Goal: Information Seeking & Learning: Compare options

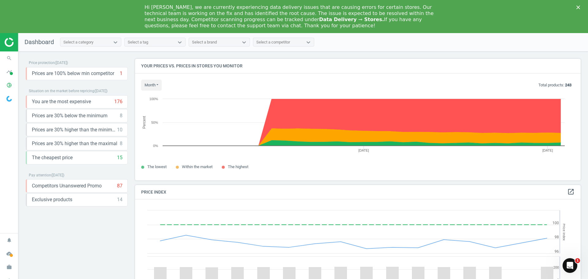
click at [578, 7] on icon "Close" at bounding box center [578, 8] width 4 height 4
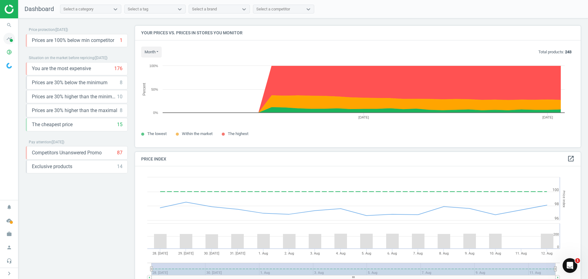
click at [12, 41] on span at bounding box center [11, 40] width 3 height 3
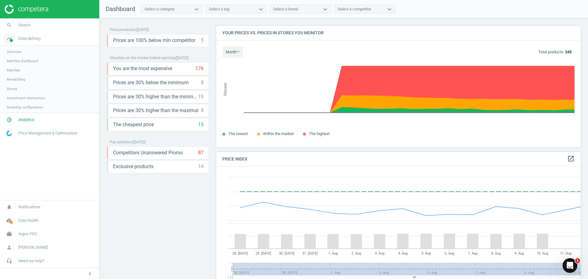
scroll to position [150, 369]
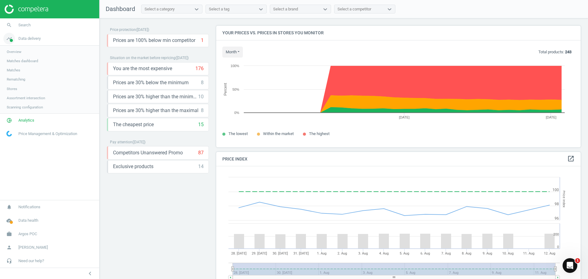
click at [8, 41] on icon "timeline" at bounding box center [9, 39] width 12 height 12
click at [25, 25] on span "Search" at bounding box center [24, 25] width 12 height 6
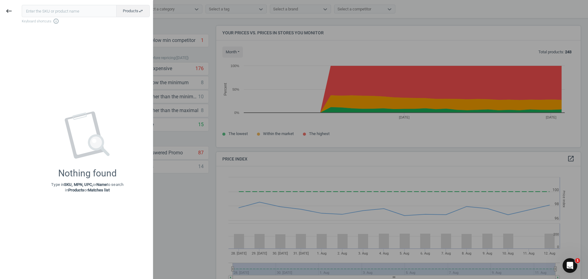
click at [178, 25] on div at bounding box center [294, 139] width 588 height 279
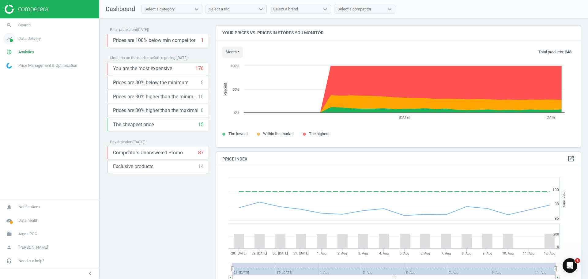
click at [24, 39] on span "Data delivery" at bounding box center [29, 39] width 22 height 6
click at [13, 70] on span "Matches" at bounding box center [13, 70] width 13 height 5
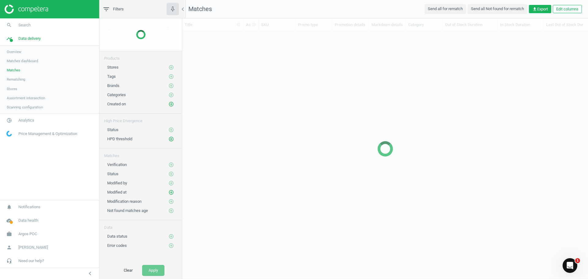
scroll to position [227, 401]
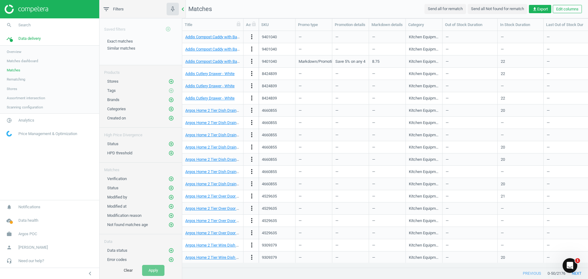
click at [182, 9] on icon "chevron_left" at bounding box center [182, 9] width 7 height 7
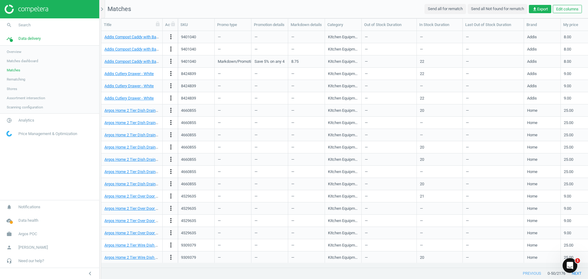
click at [19, 62] on span "Matches dashboard" at bounding box center [23, 60] width 32 height 5
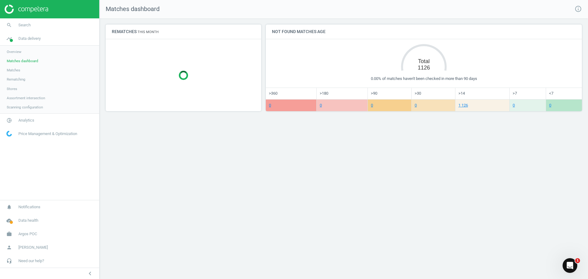
click at [16, 52] on span "Overview" at bounding box center [14, 51] width 15 height 5
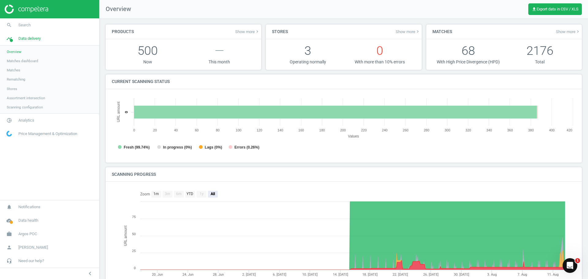
click at [21, 62] on span "Matches dashboard" at bounding box center [23, 60] width 32 height 5
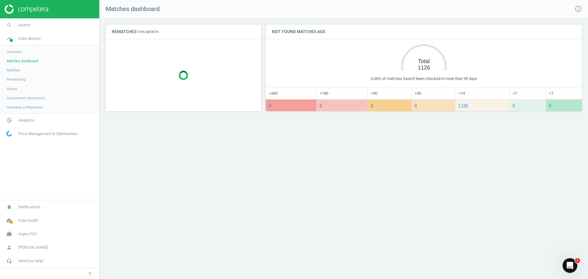
click at [11, 71] on span "Matches" at bounding box center [13, 70] width 13 height 5
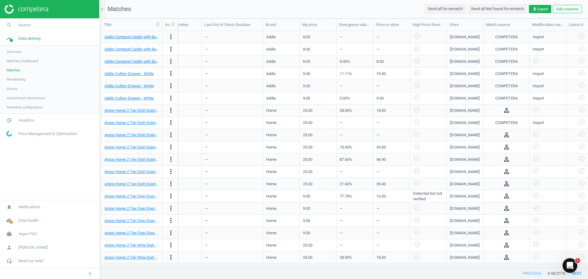
scroll to position [0, 282]
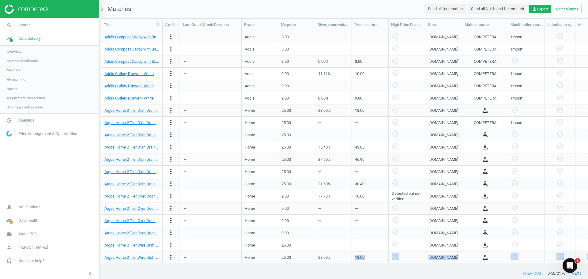
drag, startPoint x: 340, startPoint y: 262, endPoint x: 277, endPoint y: 263, distance: 62.8
click at [277, 263] on div "Title Actions SKU Promo type Promotion details Markdown details Category Out of…" at bounding box center [344, 143] width 487 height 249
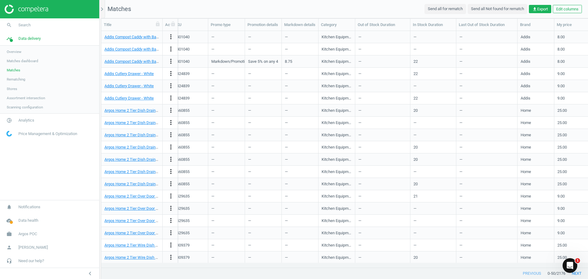
scroll to position [0, 0]
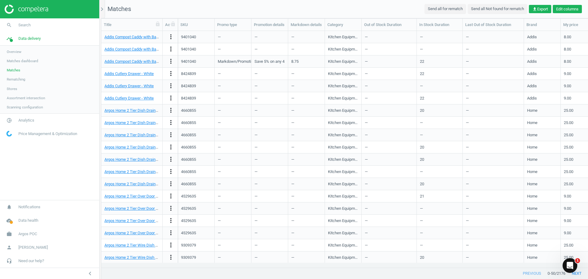
click at [569, 6] on button "Edit columns" at bounding box center [567, 9] width 29 height 9
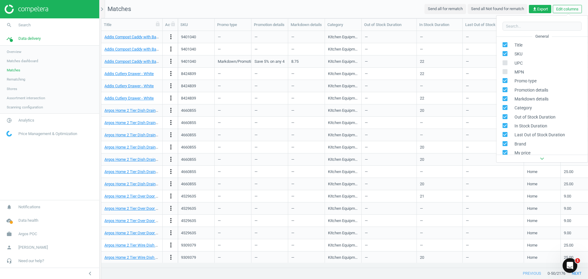
click at [469, 88] on div "—" at bounding box center [493, 86] width 55 height 11
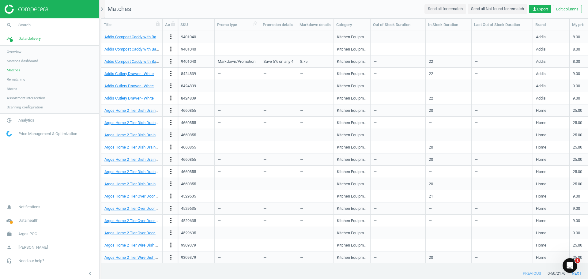
drag, startPoint x: 251, startPoint y: 26, endPoint x: 260, endPoint y: 26, distance: 8.9
click at [260, 26] on div at bounding box center [260, 25] width 6 height 12
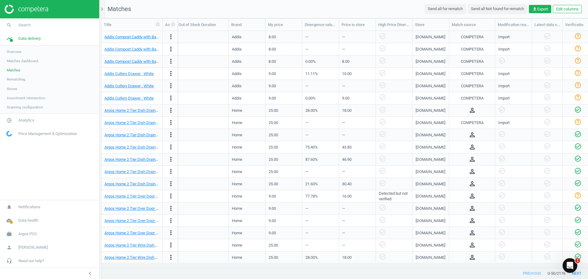
scroll to position [0, 304]
click at [131, 39] on link "Addis Compost Caddy with Bags - Grey" at bounding box center [137, 37] width 67 height 5
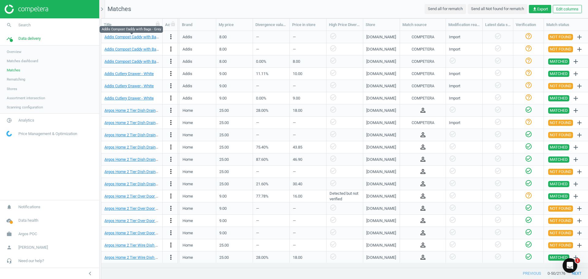
scroll to position [0, 354]
click at [123, 74] on link "Addis Cutlery Drawer - White" at bounding box center [128, 73] width 49 height 5
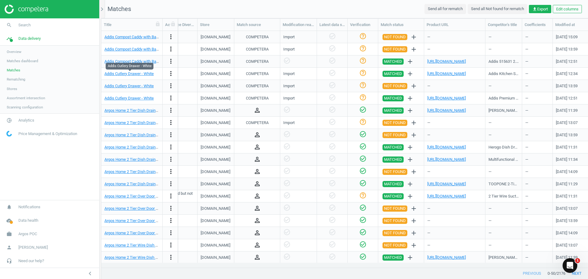
scroll to position [0, 519]
click at [466, 75] on link "[URL][DOMAIN_NAME]" at bounding box center [446, 73] width 39 height 5
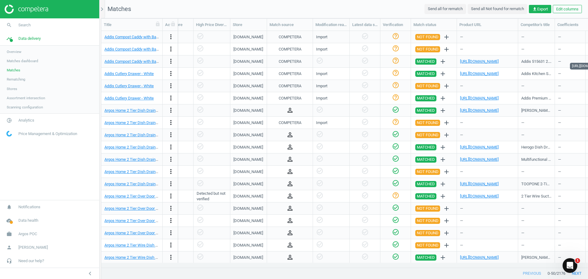
scroll to position [0, 489]
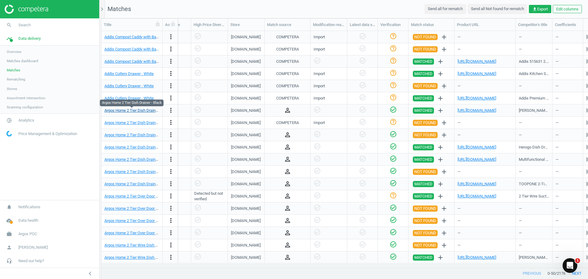
click at [130, 111] on link "Argos Home 2 Tier Dish Drainer - Black" at bounding box center [137, 110] width 67 height 5
click at [475, 111] on link "[URL][DOMAIN_NAME]" at bounding box center [476, 110] width 39 height 5
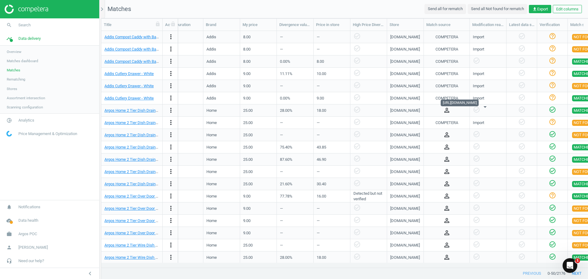
scroll to position [0, 331]
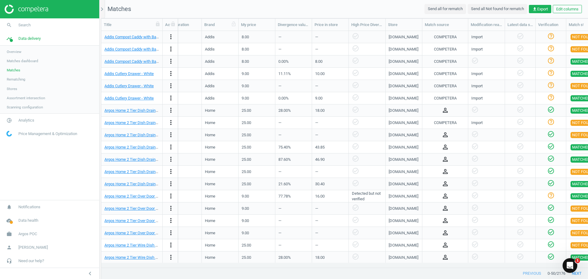
click at [210, 25] on div "Brand" at bounding box center [220, 25] width 32 height 6
click at [101, 9] on icon "chevron_right" at bounding box center [101, 9] width 7 height 7
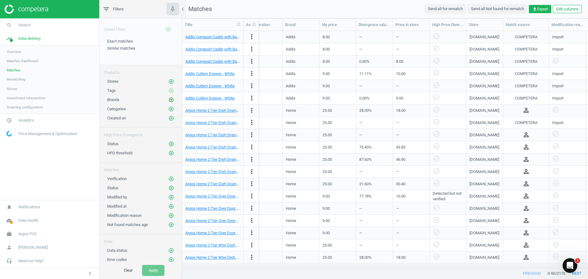
click at [168, 100] on icon "add_circle_outline" at bounding box center [171, 100] width 6 height 6
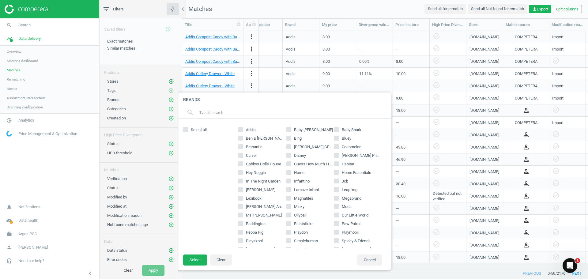
click at [239, 130] on input "Addis" at bounding box center [241, 130] width 4 height 4
checkbox input "true"
click at [195, 261] on button "Select" at bounding box center [195, 259] width 24 height 11
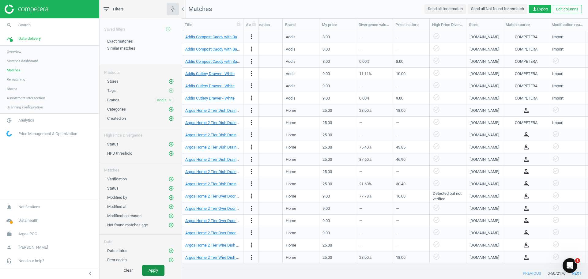
click at [152, 270] on button "Apply" at bounding box center [153, 270] width 22 height 11
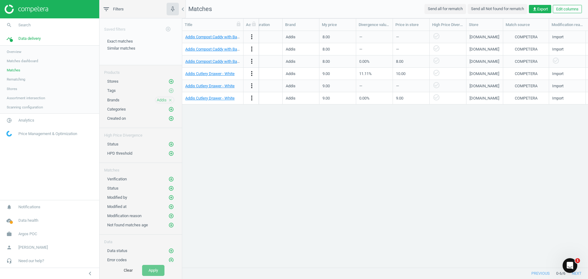
click at [168, 100] on icon "close" at bounding box center [170, 100] width 4 height 4
click at [168, 100] on icon "add_circle_outline" at bounding box center [171, 100] width 6 height 6
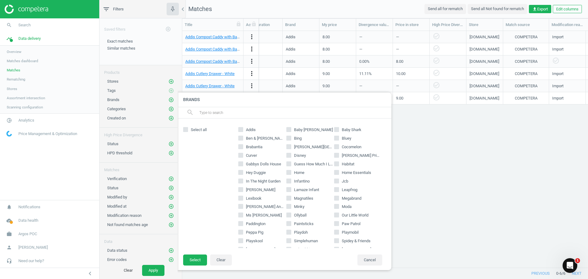
click at [242, 156] on input "Curver" at bounding box center [241, 155] width 4 height 4
checkbox input "true"
click at [195, 263] on button "Select" at bounding box center [195, 259] width 24 height 11
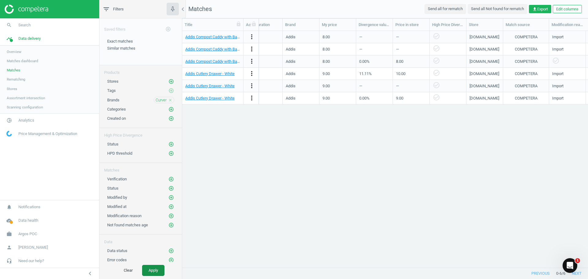
click at [150, 271] on button "Apply" at bounding box center [153, 270] width 22 height 11
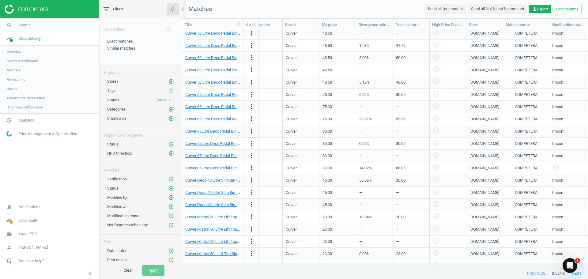
scroll to position [276, 0]
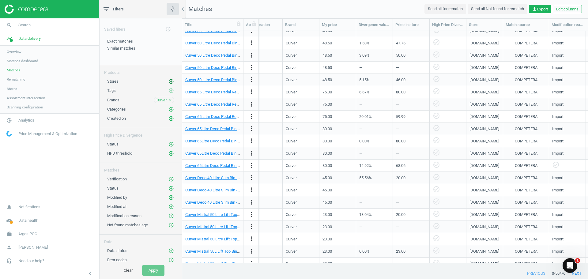
click at [168, 81] on icon "add_circle_outline" at bounding box center [171, 82] width 6 height 6
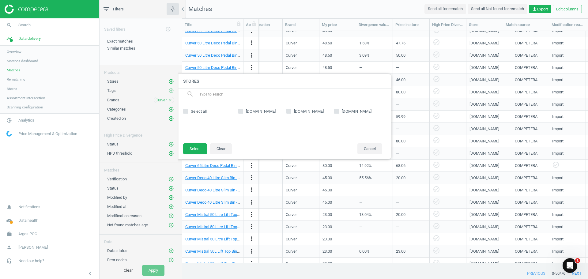
click at [242, 111] on input "[DOMAIN_NAME]" at bounding box center [241, 111] width 4 height 4
checkbox input "true"
click at [198, 148] on button "Select" at bounding box center [195, 148] width 24 height 11
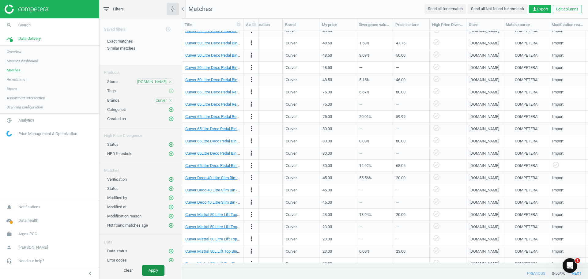
click at [156, 272] on button "Apply" at bounding box center [153, 270] width 22 height 11
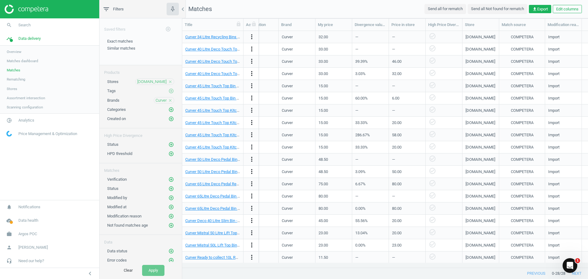
scroll to position [0, 319]
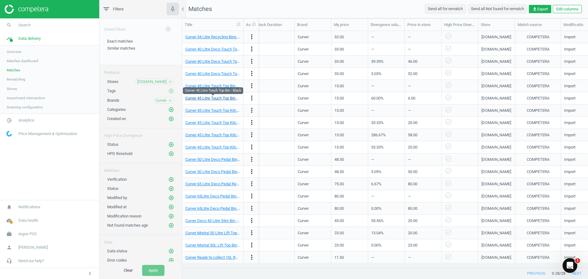
click at [210, 100] on link "Curver 45 Litre Touch Top Bin - Black" at bounding box center [216, 98] width 63 height 5
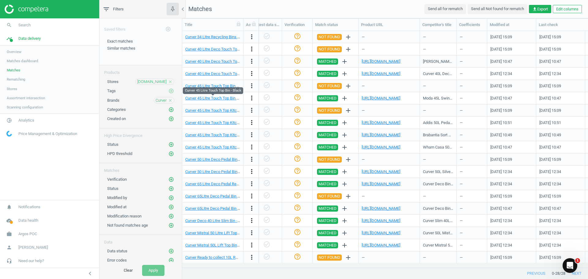
scroll to position [0, 679]
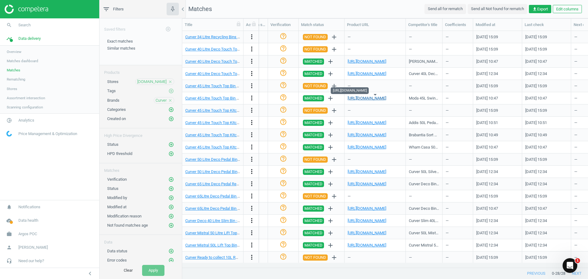
click at [380, 98] on link "[URL][DOMAIN_NAME]" at bounding box center [367, 98] width 39 height 5
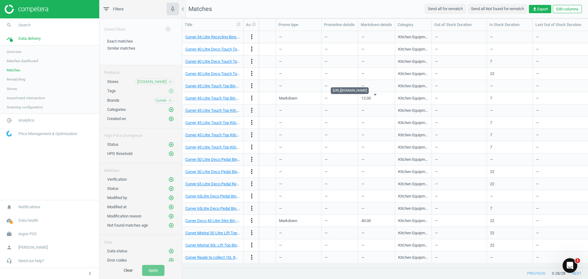
scroll to position [0, 0]
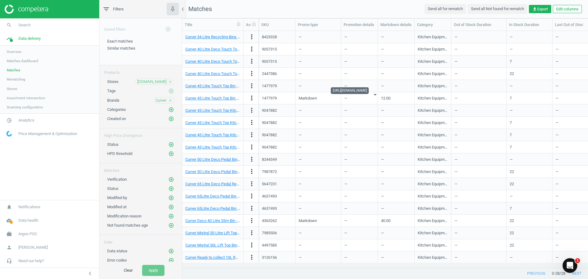
click at [168, 101] on icon "close" at bounding box center [170, 100] width 4 height 4
click at [162, 82] on div "[DOMAIN_NAME] close" at bounding box center [154, 81] width 39 height 6
click at [168, 82] on icon "close" at bounding box center [170, 82] width 4 height 4
click at [168, 82] on icon "add_circle_outline" at bounding box center [171, 82] width 6 height 6
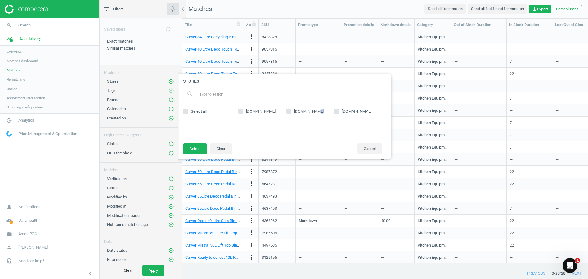
click at [314, 110] on span "[DOMAIN_NAME]" at bounding box center [309, 112] width 32 height 6
click at [288, 111] on input "[DOMAIN_NAME]" at bounding box center [289, 111] width 4 height 4
checkbox input "true"
click at [200, 150] on button "Select" at bounding box center [195, 148] width 24 height 11
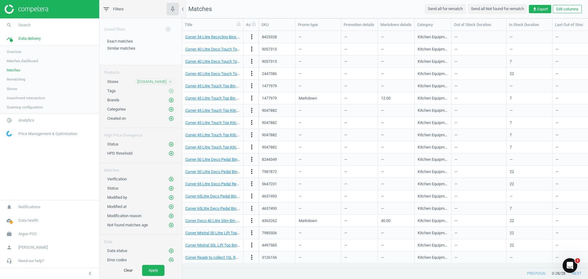
scroll to position [1, 0]
click at [168, 99] on icon "add_circle_outline" at bounding box center [171, 99] width 6 height 6
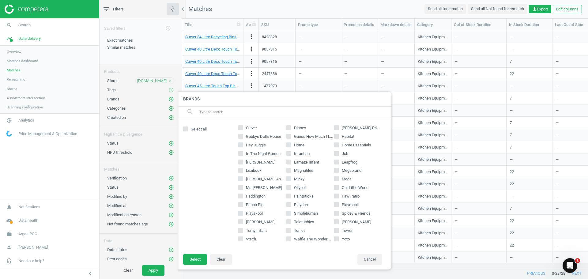
scroll to position [0, 0]
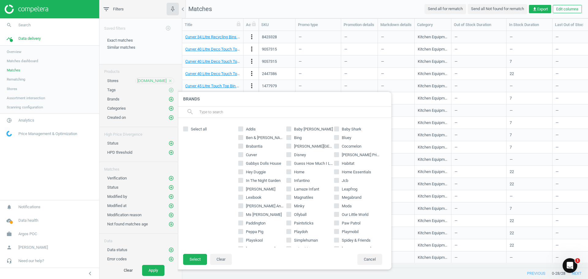
click at [198, 128] on span "Select all" at bounding box center [199, 129] width 18 height 6
click at [188, 128] on input "Select all" at bounding box center [186, 129] width 4 height 4
checkbox input "true"
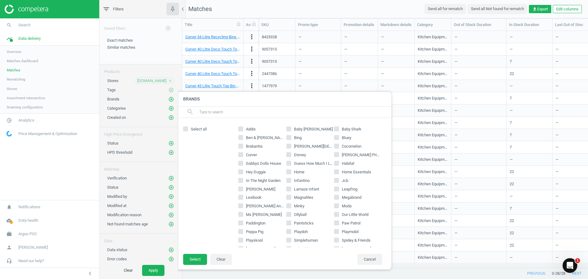
checkbox input "true"
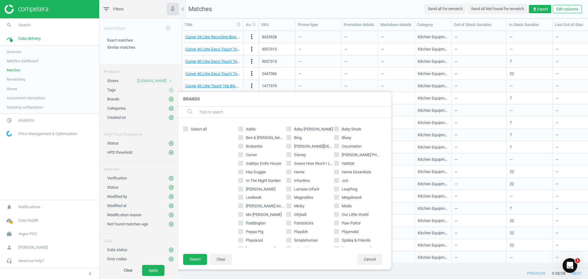
checkbox input "true"
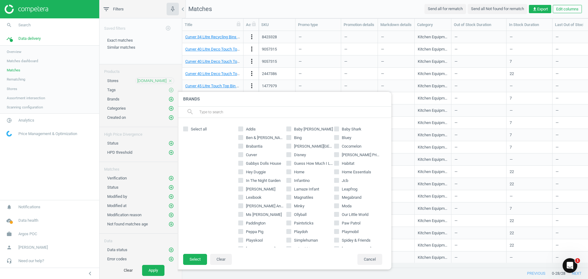
checkbox input "true"
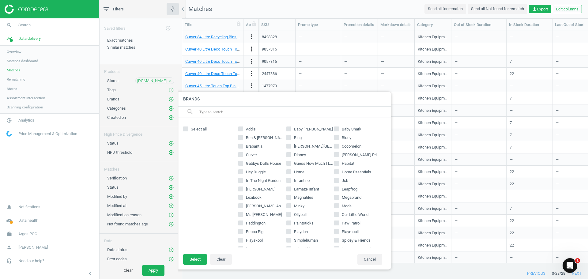
checkbox input "true"
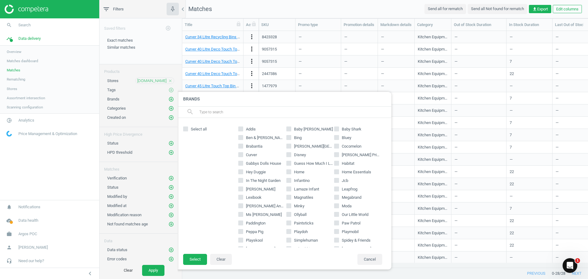
checkbox input "true"
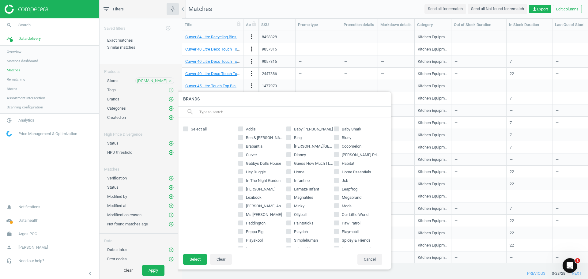
checkbox input "true"
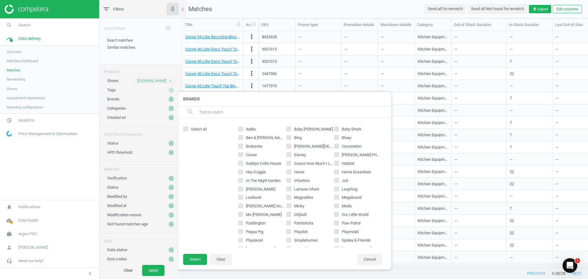
checkbox input "true"
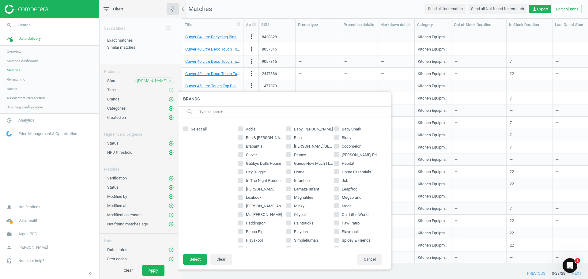
checkbox input "true"
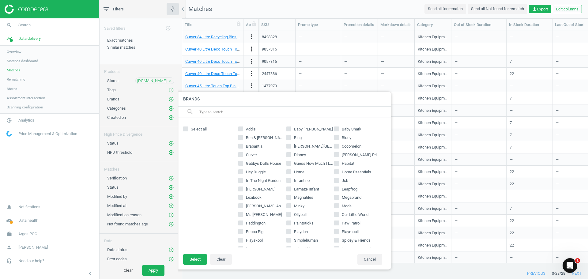
checkbox input "true"
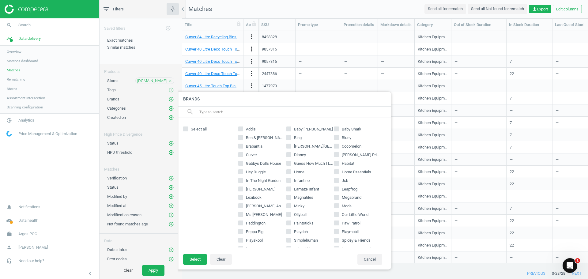
checkbox input "true"
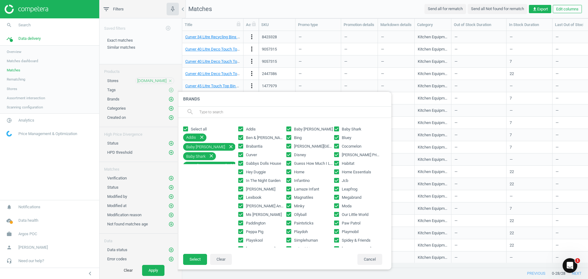
click at [287, 146] on input "[PERSON_NAME][GEOGRAPHIC_DATA]" at bounding box center [289, 146] width 4 height 4
checkbox input "false"
click at [198, 258] on button "Select" at bounding box center [195, 259] width 24 height 11
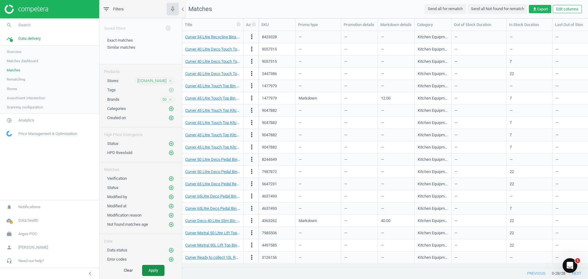
click at [155, 271] on button "Apply" at bounding box center [153, 270] width 22 height 11
click at [168, 109] on icon "add_circle_outline" at bounding box center [171, 109] width 6 height 6
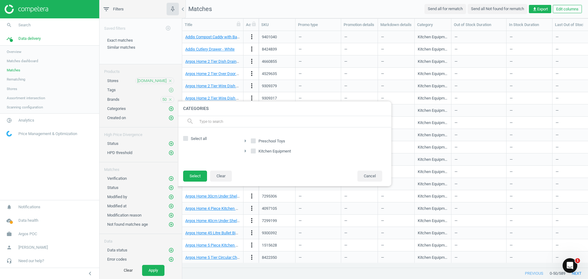
click at [252, 141] on input "Preschool Toys" at bounding box center [253, 141] width 4 height 4
checkbox input "true"
click at [197, 176] on button "Select" at bounding box center [195, 176] width 24 height 11
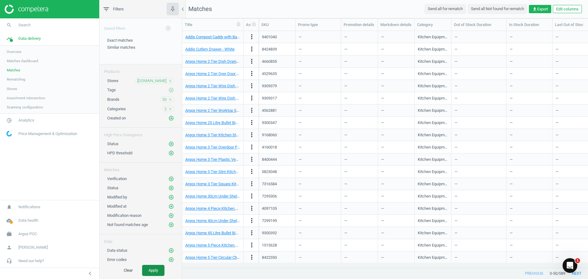
click at [155, 268] on button "Apply" at bounding box center [153, 270] width 22 height 11
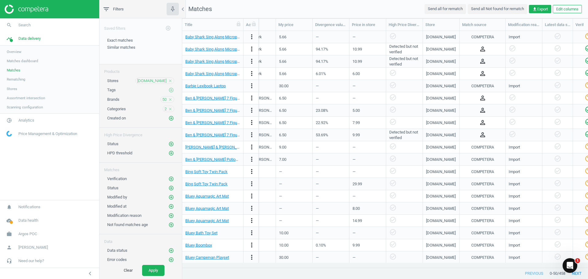
scroll to position [0, 376]
click at [121, 40] on span "Exact matches" at bounding box center [120, 40] width 26 height 5
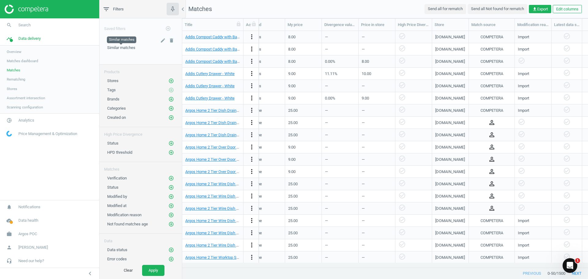
click at [120, 48] on span "Similar matches" at bounding box center [121, 47] width 28 height 5
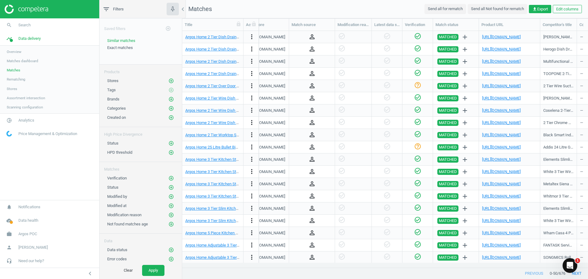
scroll to position [0, 554]
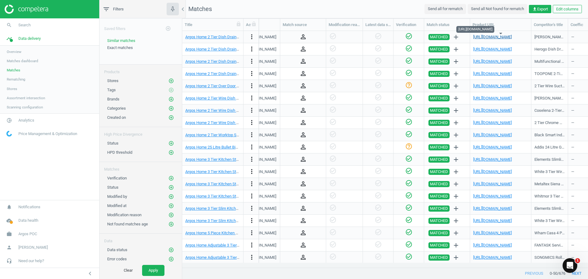
click at [486, 38] on link "[URL][DOMAIN_NAME]" at bounding box center [492, 37] width 39 height 5
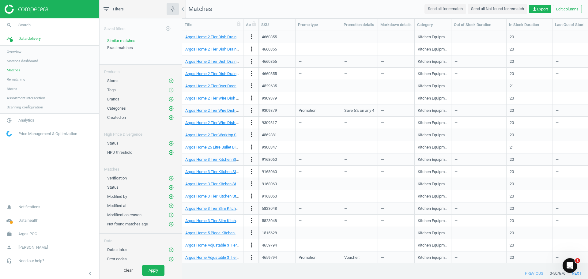
scroll to position [0, 0]
click at [213, 38] on link "Argos Home 2 Tier Dish Drainer - Black" at bounding box center [218, 37] width 67 height 5
click at [118, 47] on span "Exact matches" at bounding box center [120, 47] width 26 height 5
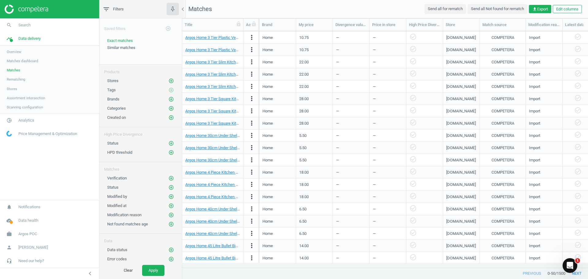
scroll to position [381, 0]
click at [155, 271] on button "Apply" at bounding box center [153, 270] width 22 height 11
click at [125, 49] on span "Similar matches" at bounding box center [121, 47] width 28 height 5
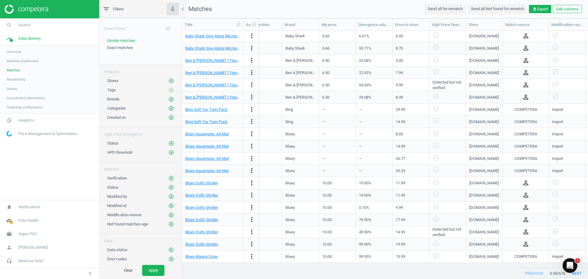
scroll to position [0, 330]
click at [197, 195] on link "Bluey Doll's Stroller" at bounding box center [201, 195] width 33 height 5
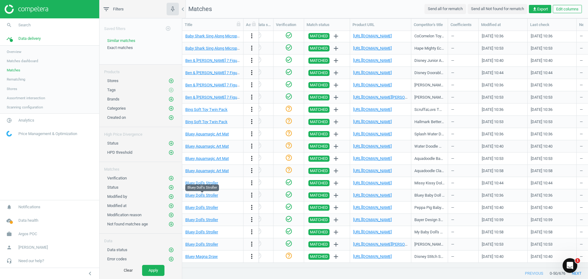
scroll to position [0, 702]
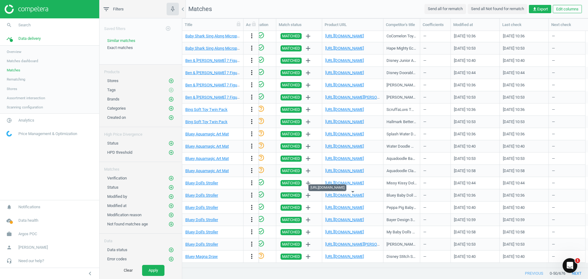
click at [349, 198] on div "[URL][DOMAIN_NAME]" at bounding box center [344, 196] width 39 height 6
click at [349, 196] on link "[URL][DOMAIN_NAME]" at bounding box center [344, 195] width 39 height 5
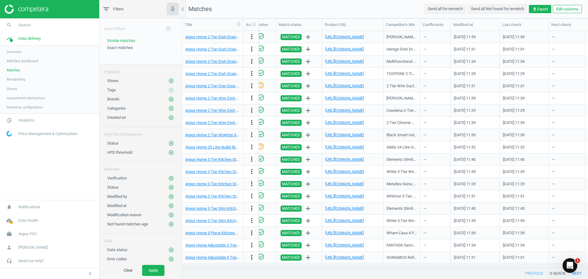
scroll to position [0, 0]
click at [130, 269] on button "Clear" at bounding box center [128, 270] width 22 height 11
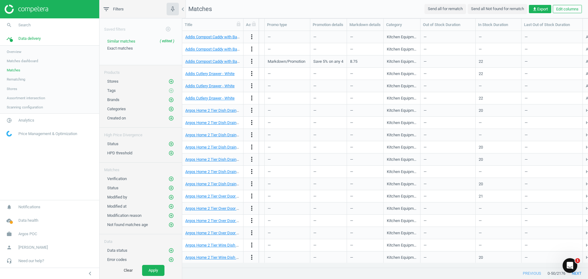
scroll to position [0, 30]
click at [565, 8] on button "Edit columns" at bounding box center [567, 9] width 29 height 9
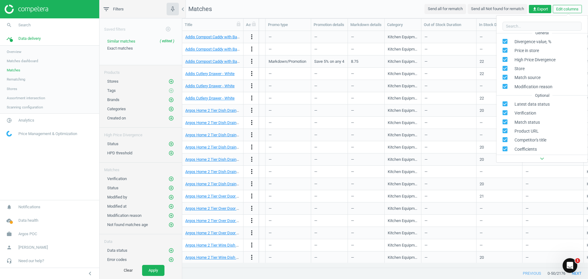
scroll to position [141, 0]
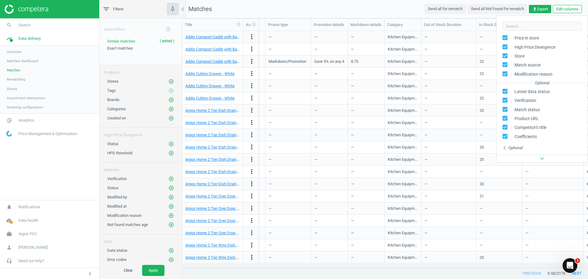
click at [337, 125] on div "—" at bounding box center [329, 122] width 30 height 11
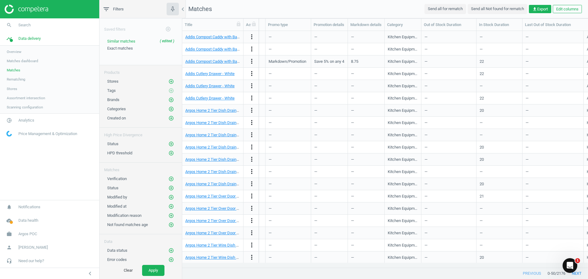
scroll to position [0, 0]
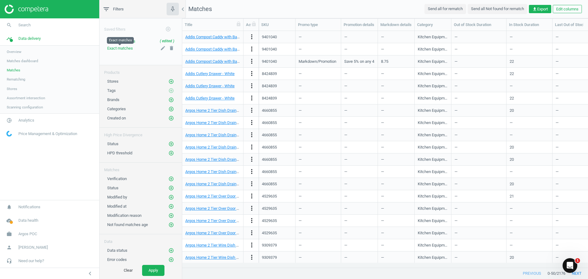
click at [118, 47] on span "Exact matches" at bounding box center [120, 48] width 26 height 5
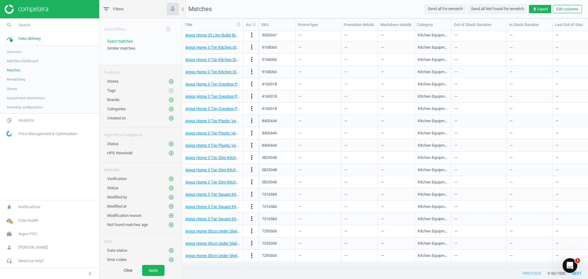
scroll to position [227, 0]
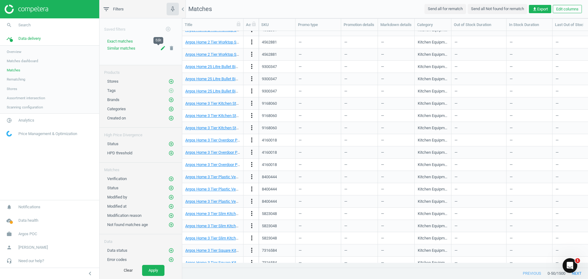
click at [160, 47] on icon "edit" at bounding box center [163, 48] width 6 height 6
click at [168, 61] on icon "close" at bounding box center [170, 60] width 5 height 5
click at [124, 43] on span "Exact matches" at bounding box center [120, 41] width 26 height 5
click at [127, 270] on button "Clear" at bounding box center [128, 270] width 22 height 11
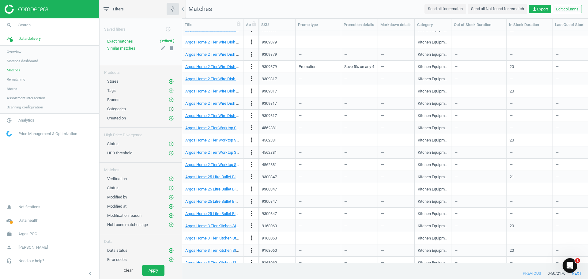
click at [168, 108] on icon "add_circle_outline" at bounding box center [171, 109] width 6 height 6
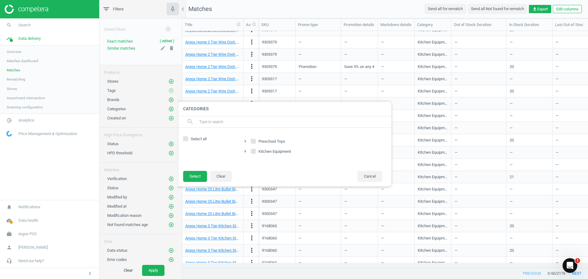
click at [271, 141] on span "Preschool Toys" at bounding box center [271, 142] width 29 height 6
click at [255, 141] on input "Preschool Toys" at bounding box center [253, 141] width 4 height 4
checkbox input "true"
click at [192, 176] on button "Select" at bounding box center [195, 176] width 24 height 11
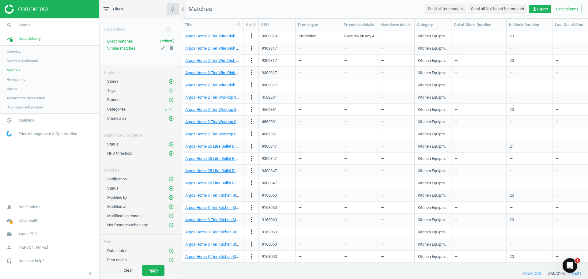
scroll to position [227, 0]
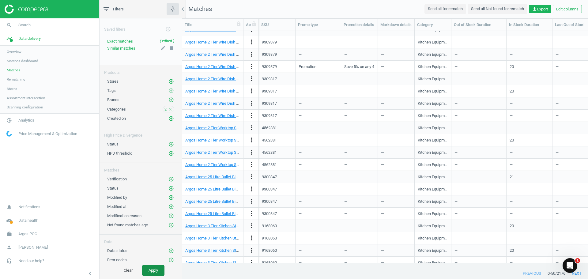
click at [149, 270] on button "Apply" at bounding box center [153, 270] width 22 height 11
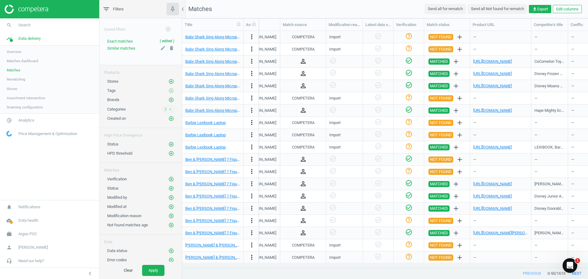
scroll to position [0, 576]
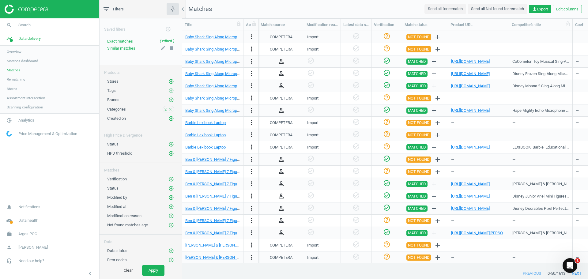
drag, startPoint x: 546, startPoint y: 26, endPoint x: 573, endPoint y: 27, distance: 26.7
click at [573, 27] on div at bounding box center [572, 25] width 6 height 12
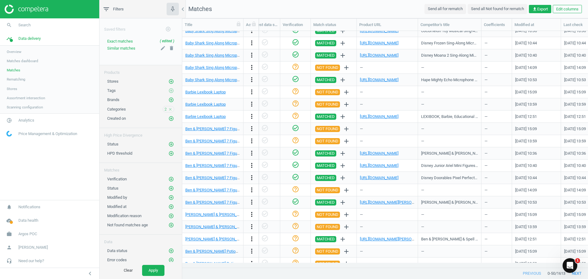
scroll to position [0, 670]
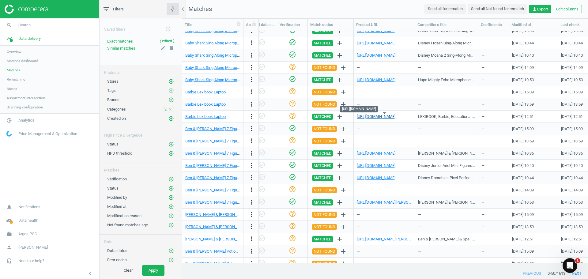
click at [394, 117] on link "[URL][DOMAIN_NAME]" at bounding box center [376, 116] width 39 height 5
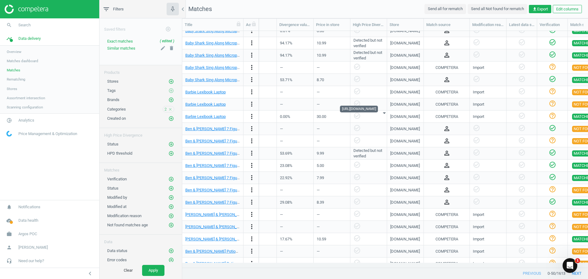
scroll to position [0, 385]
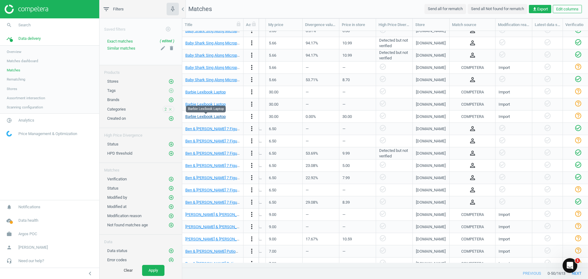
click at [217, 117] on link "Barbie Lexibook Laptop" at bounding box center [205, 116] width 40 height 5
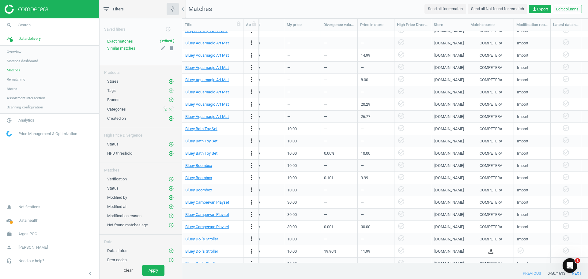
scroll to position [0, 361]
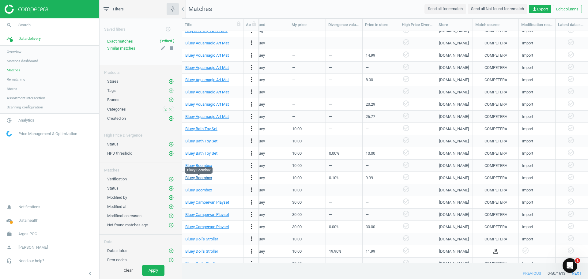
click at [203, 178] on link "Bluey Boombox" at bounding box center [198, 177] width 27 height 5
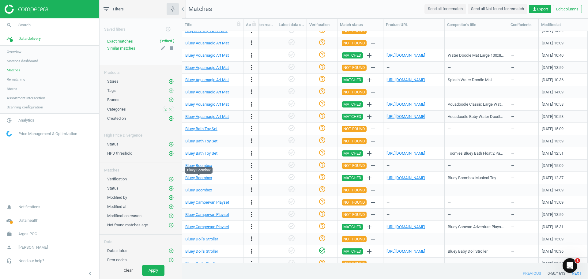
scroll to position [0, 644]
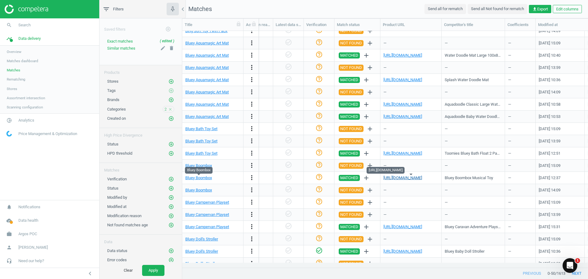
click at [402, 179] on link "[URL][DOMAIN_NAME]" at bounding box center [402, 177] width 39 height 5
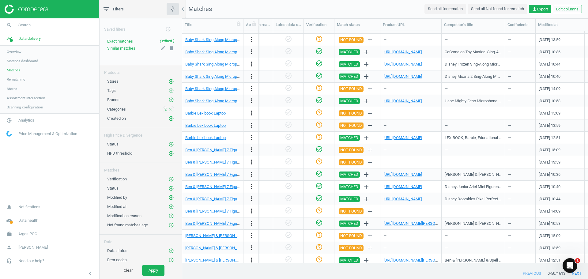
scroll to position [0, 0]
